Goal: Task Accomplishment & Management: Manage account settings

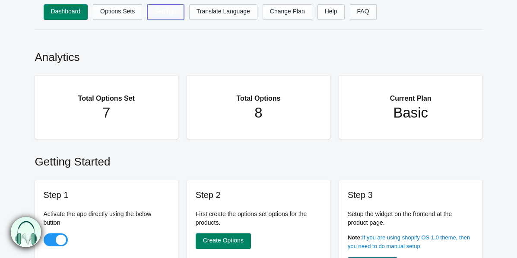
click at [170, 12] on link "Settings" at bounding box center [165, 12] width 37 height 16
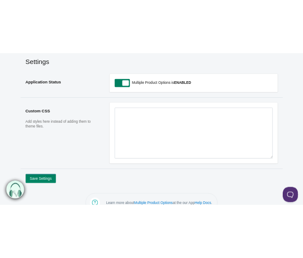
scroll to position [35, 0]
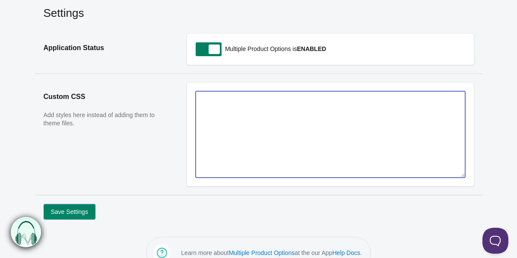
click at [226, 121] on textarea at bounding box center [330, 134] width 269 height 86
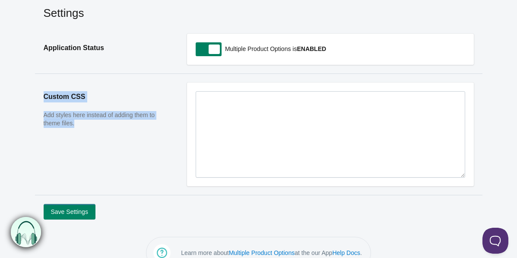
drag, startPoint x: 43, startPoint y: 95, endPoint x: 118, endPoint y: 129, distance: 82.7
click at [118, 129] on aside "Custom CSS Add styles here instead of adding them to theme files." at bounding box center [106, 138] width 143 height 112
copy aside "Custom CSS Add styles here instead of adding them to theme files."
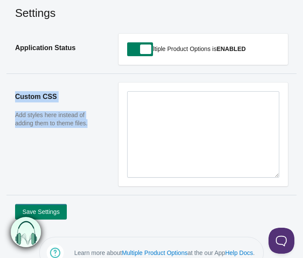
copy aside "Custom CSS Add styles here instead of adding them to theme files."
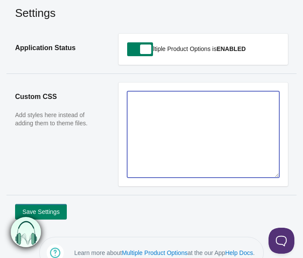
click at [175, 117] on textarea at bounding box center [203, 134] width 152 height 86
paste textarea "/* تغيير لون خلفية الصفحة */ body { background-color: #f9f9f9; /* لون فاتح */ f…"
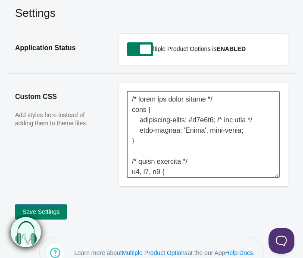
scroll to position [465, 0]
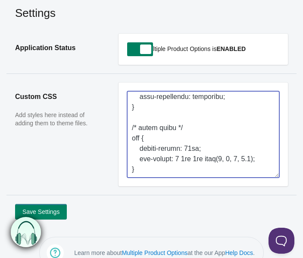
type textarea "/* تغيير لون خلفية الصفحة */ body { background-color: #f9f9f9; /* لون فاتح */ f…"
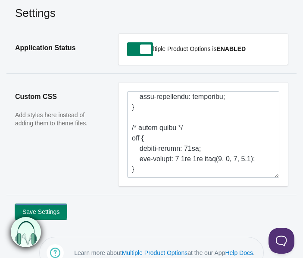
click at [58, 207] on button "Save Settings" at bounding box center [41, 212] width 52 height 16
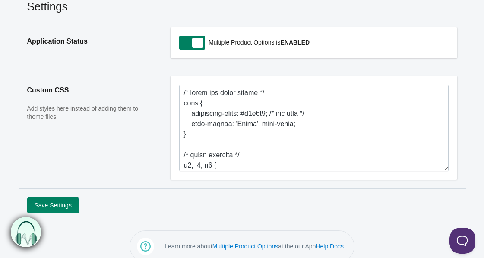
scroll to position [42, 0]
click at [62, 206] on button "Save Settings" at bounding box center [53, 205] width 52 height 16
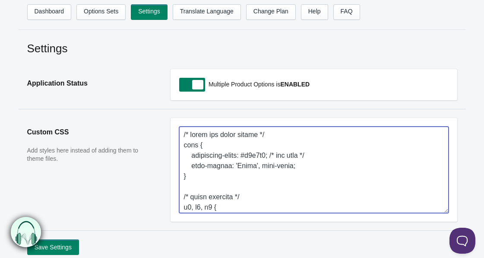
click at [220, 167] on textarea at bounding box center [313, 169] width 269 height 86
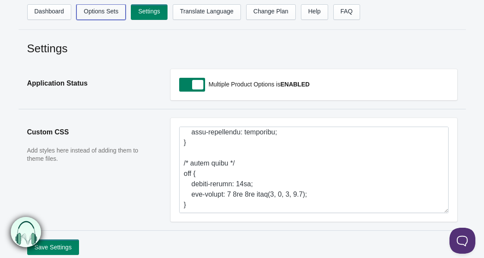
click at [105, 15] on link "Options Sets" at bounding box center [100, 12] width 49 height 16
